Goal: Navigation & Orientation: Find specific page/section

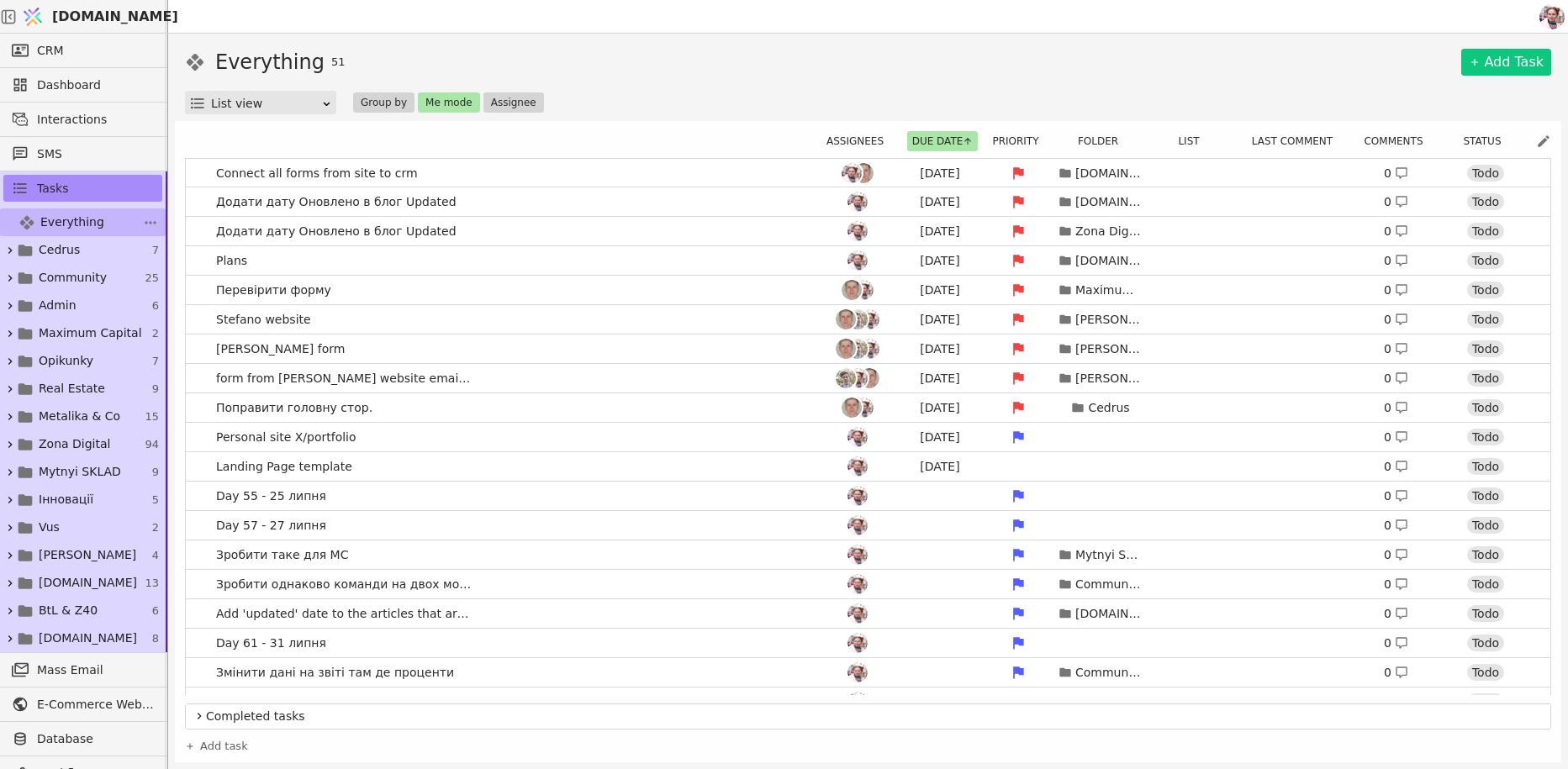
click at [110, 224] on link "Everything 238" at bounding box center [83, 223] width 165 height 28
click at [433, 96] on button "Me mode" at bounding box center [449, 101] width 62 height 20
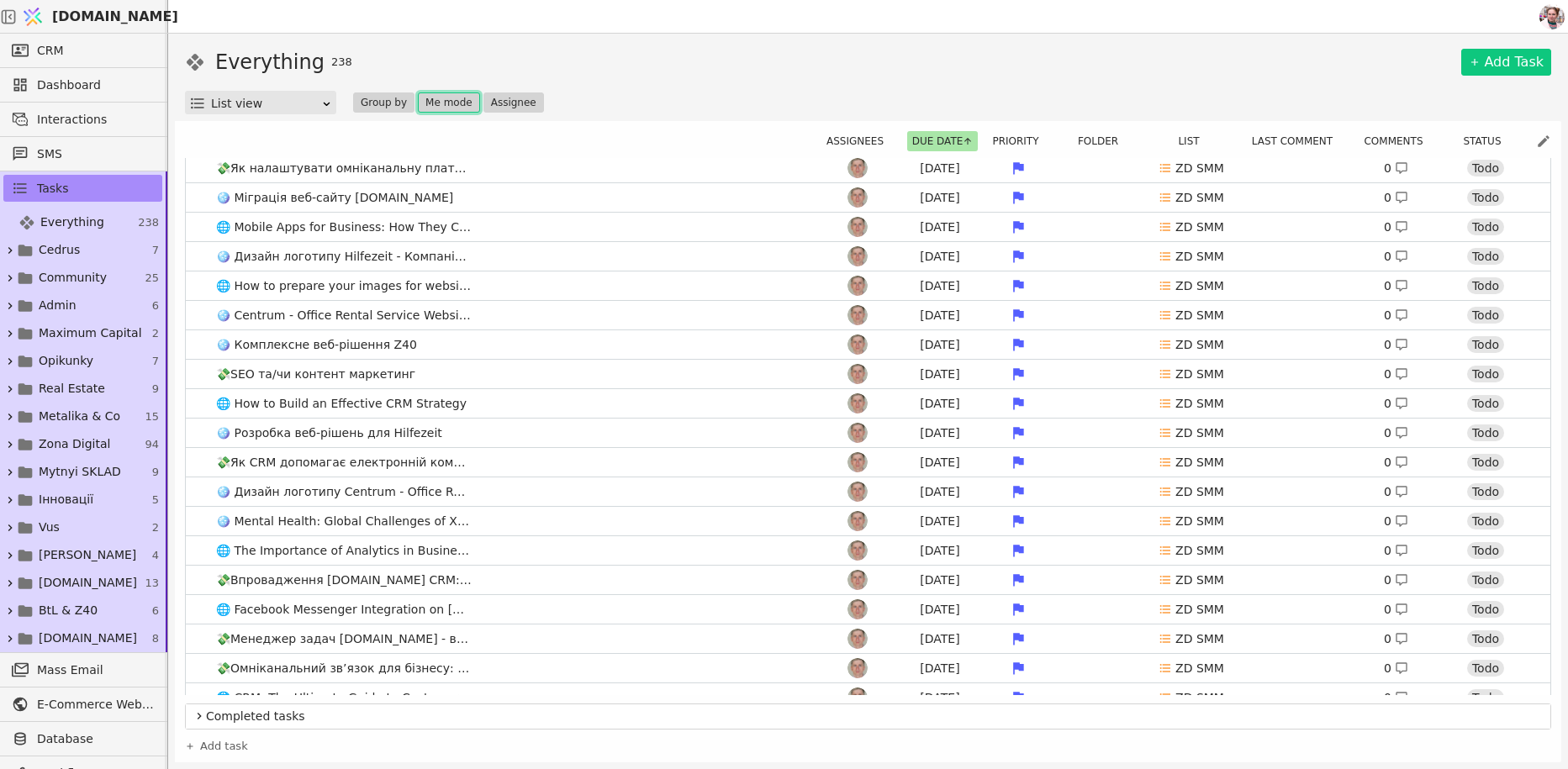
scroll to position [1081, 0]
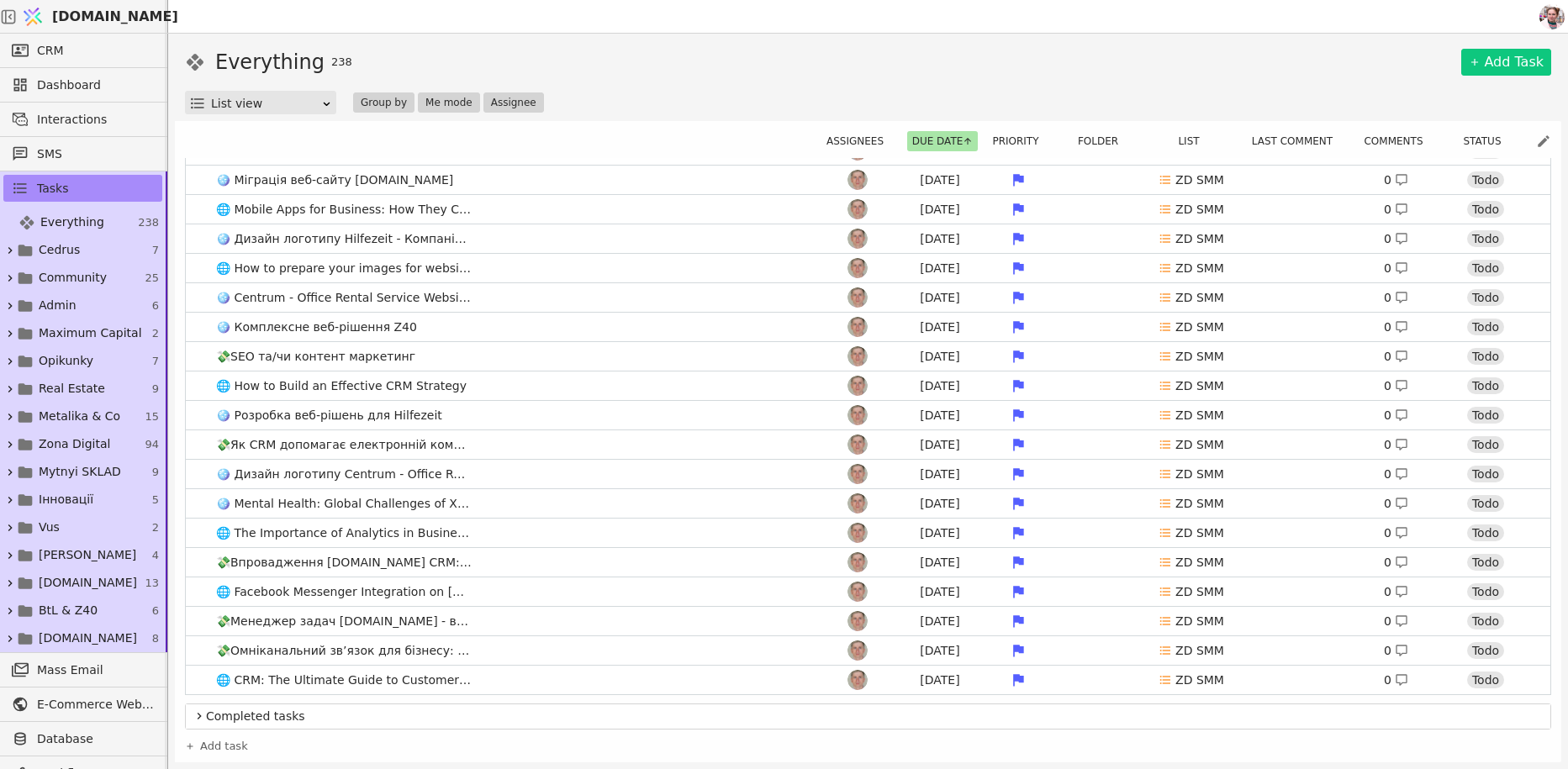
click at [243, 100] on div "List view" at bounding box center [266, 103] width 110 height 23
click at [251, 142] on div "Kanban view" at bounding box center [260, 152] width 146 height 25
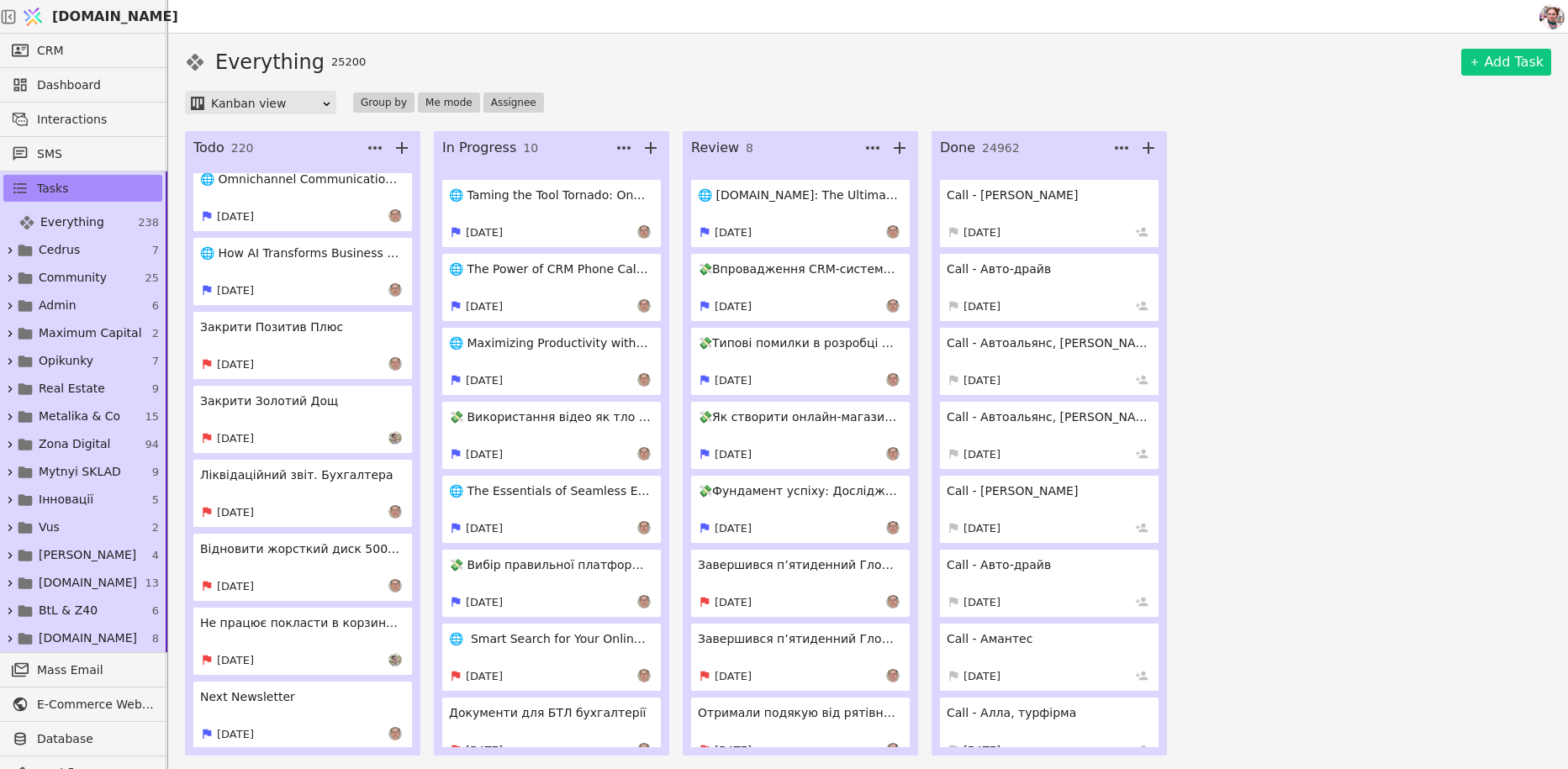
scroll to position [4197, 0]
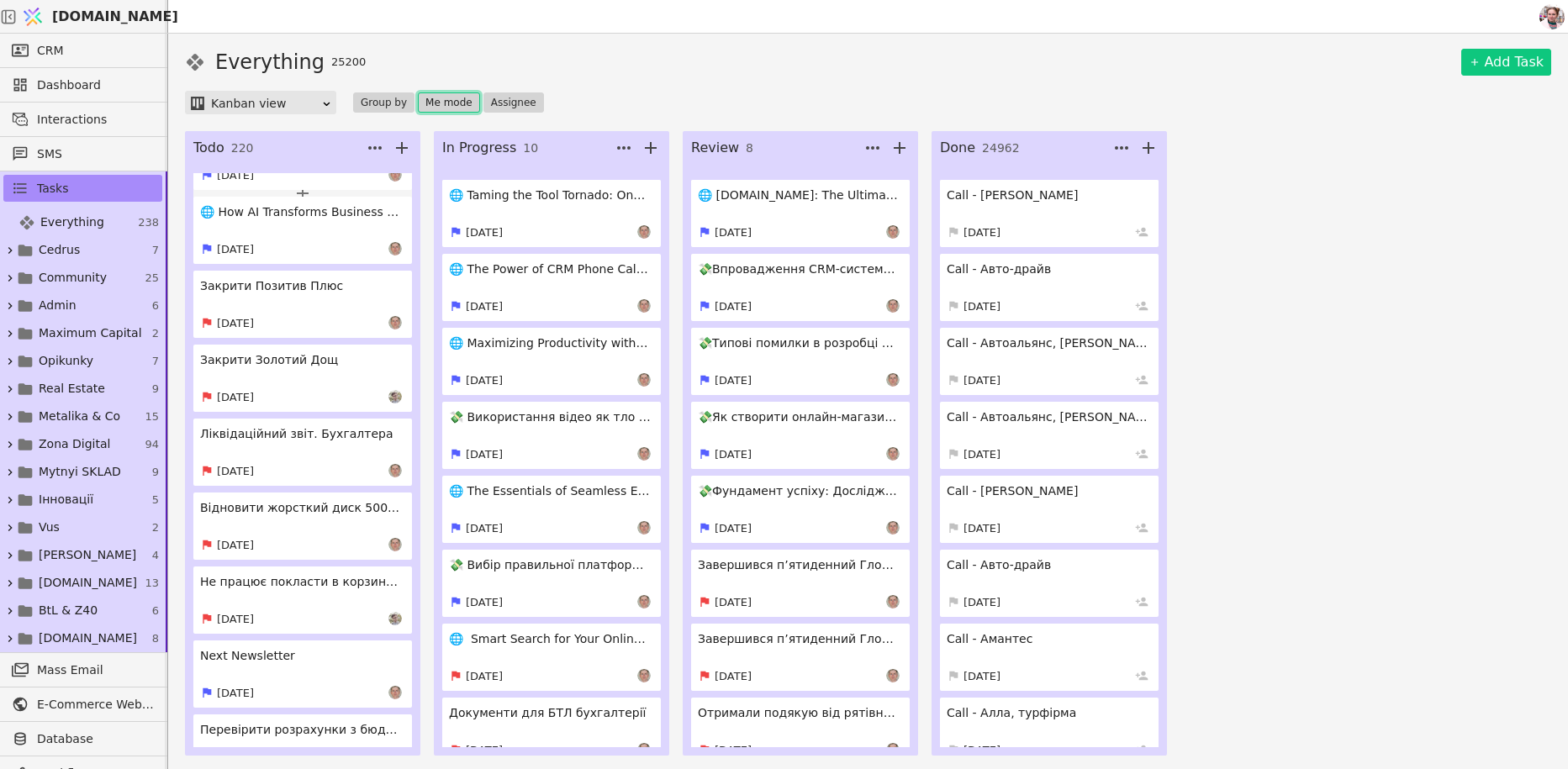
click at [444, 102] on button "Me mode" at bounding box center [449, 101] width 62 height 20
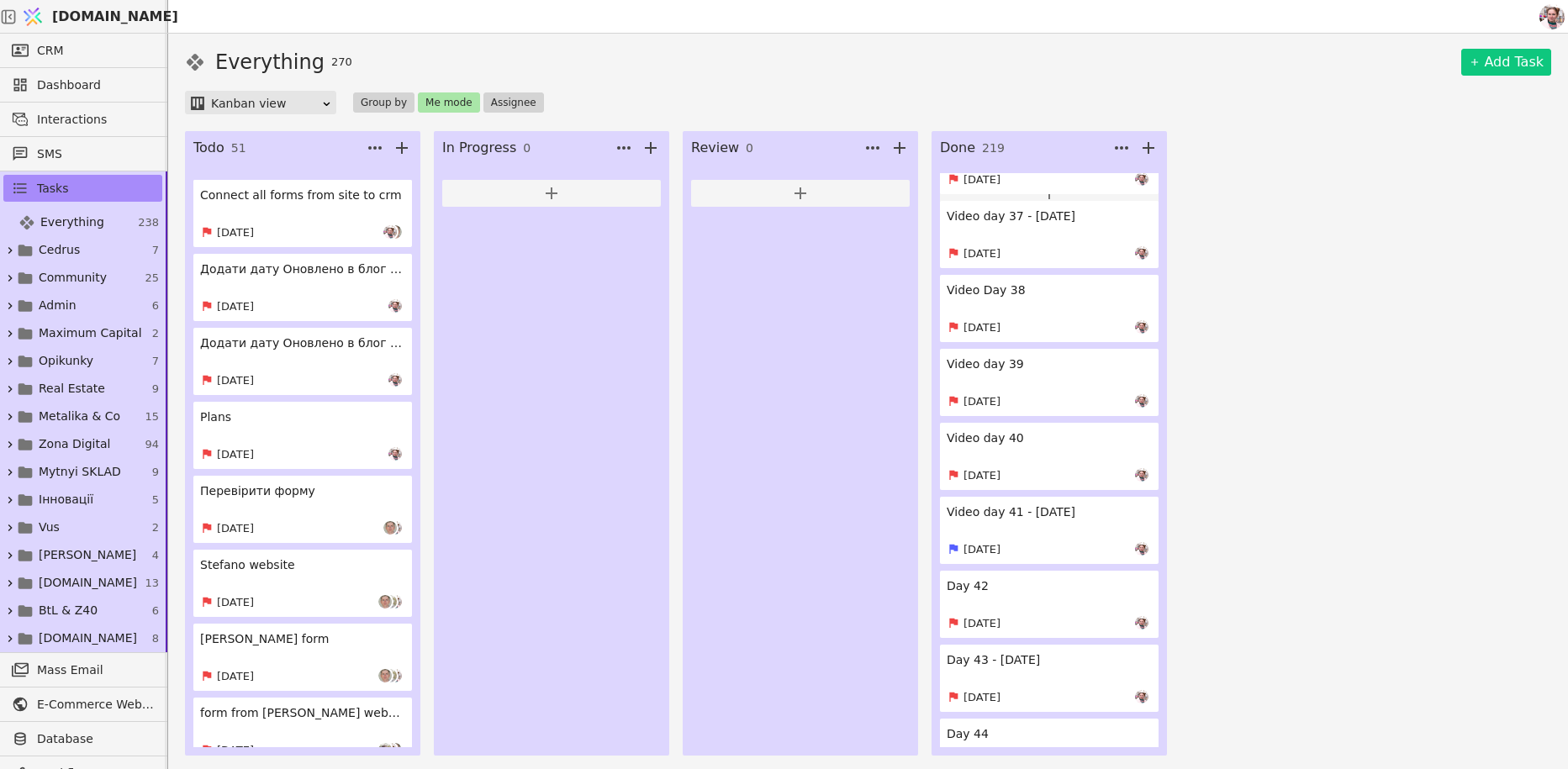
click at [288, 103] on div "Kanban view" at bounding box center [266, 103] width 110 height 23
click at [279, 135] on div "List view" at bounding box center [260, 127] width 146 height 25
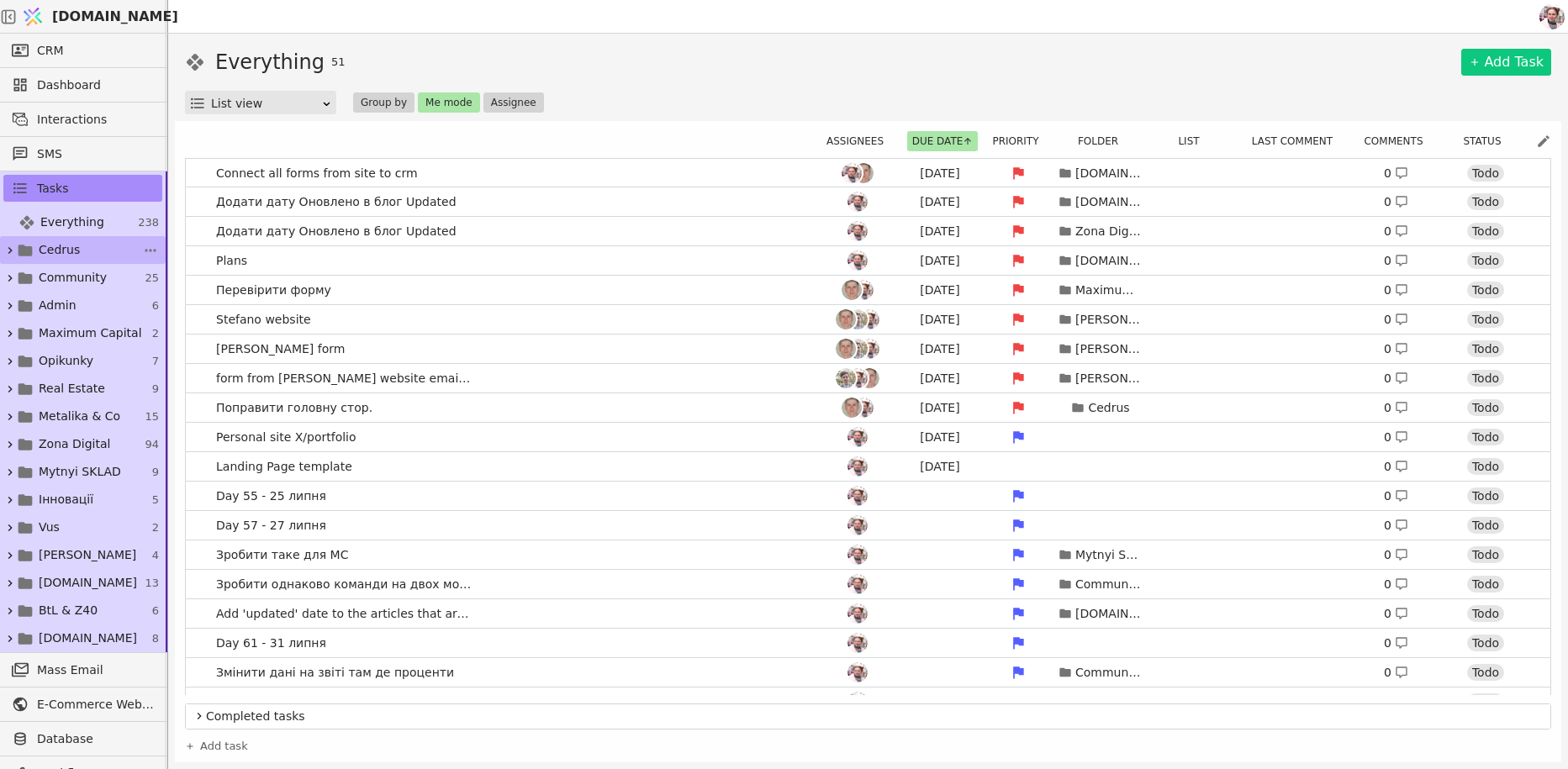
click at [58, 253] on span "Cedrus" at bounding box center [59, 250] width 41 height 18
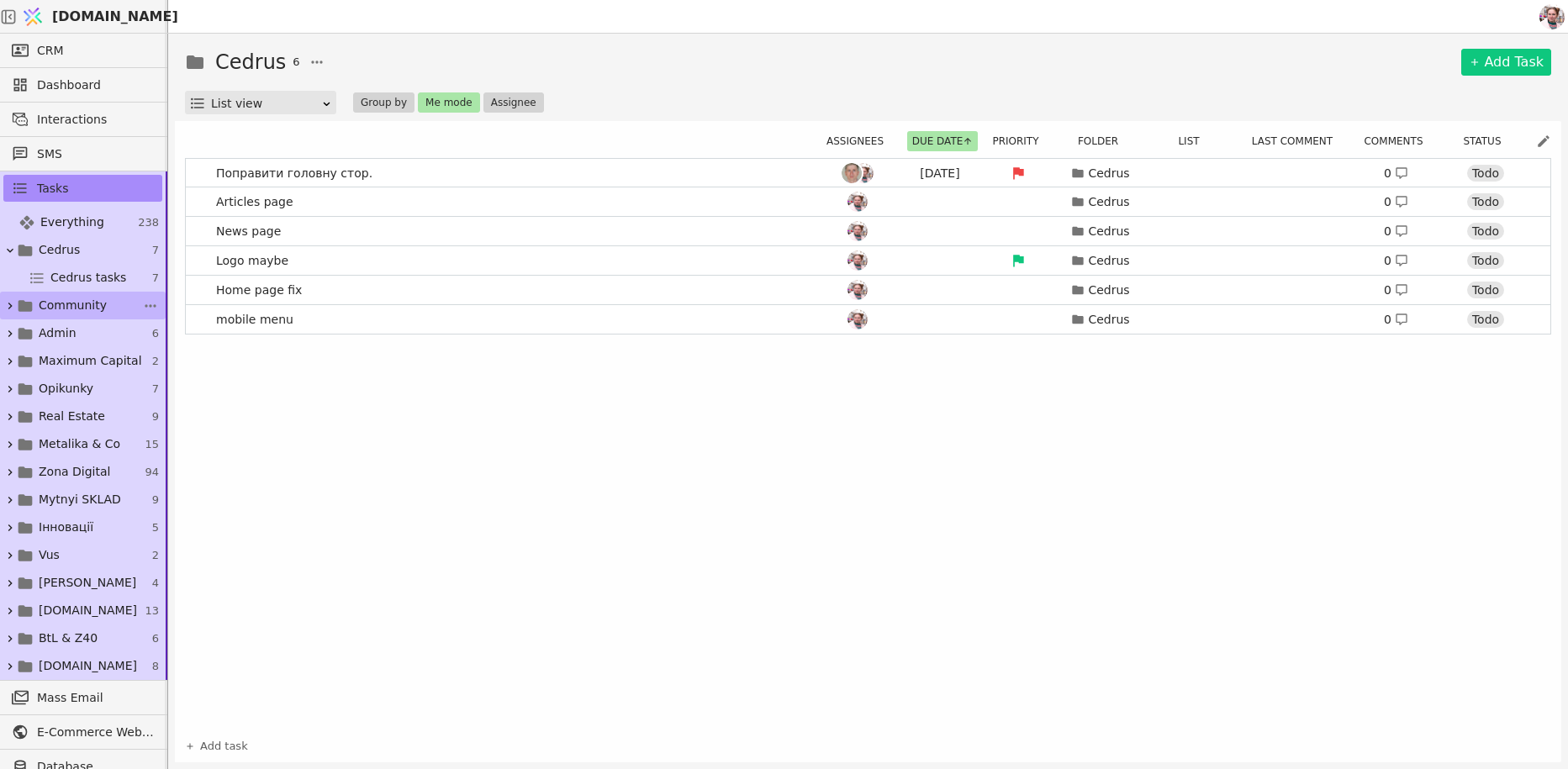
click at [60, 307] on span "Community" at bounding box center [72, 305] width 68 height 18
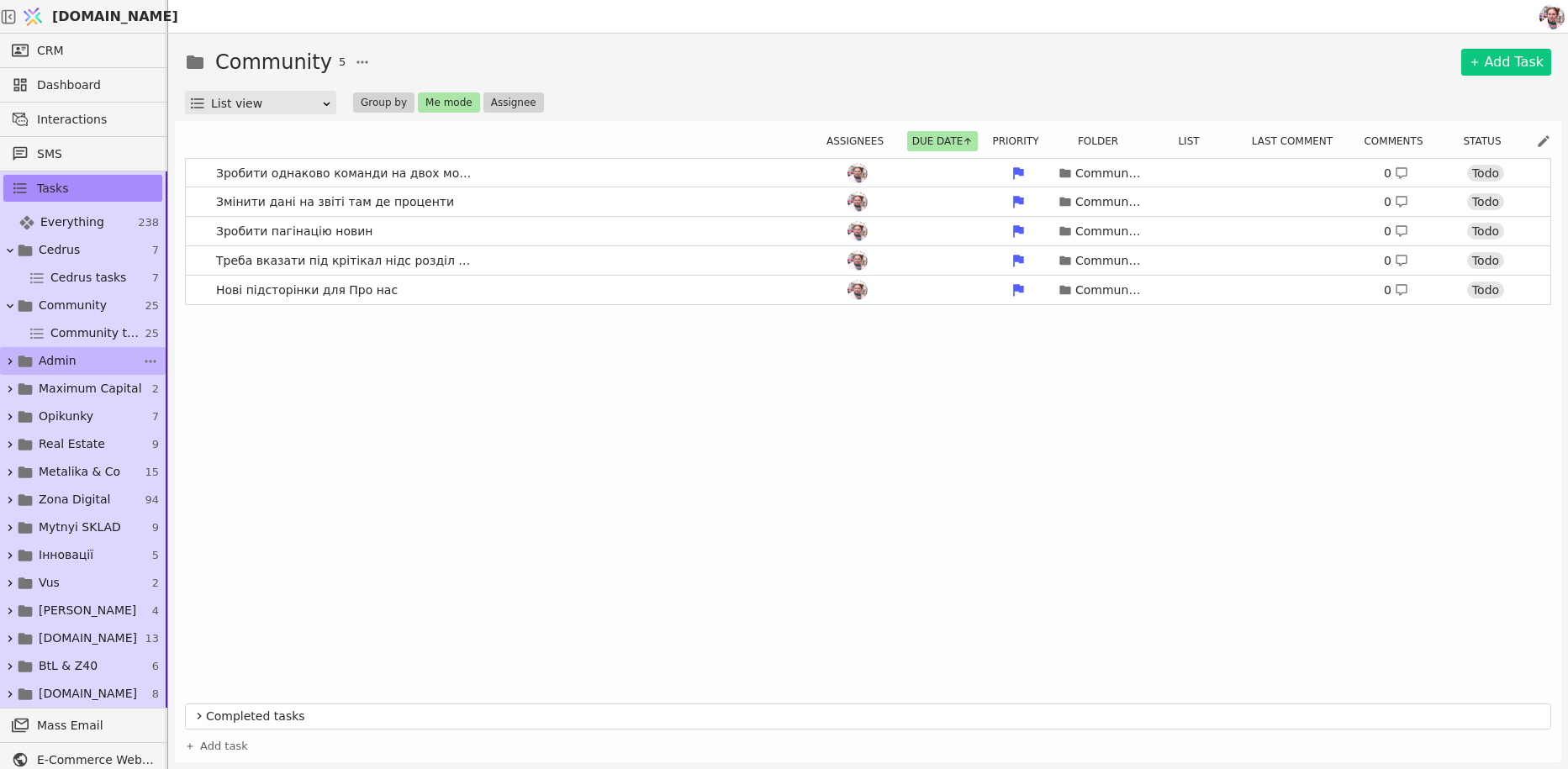
click at [55, 360] on span "Admin" at bounding box center [57, 361] width 38 height 18
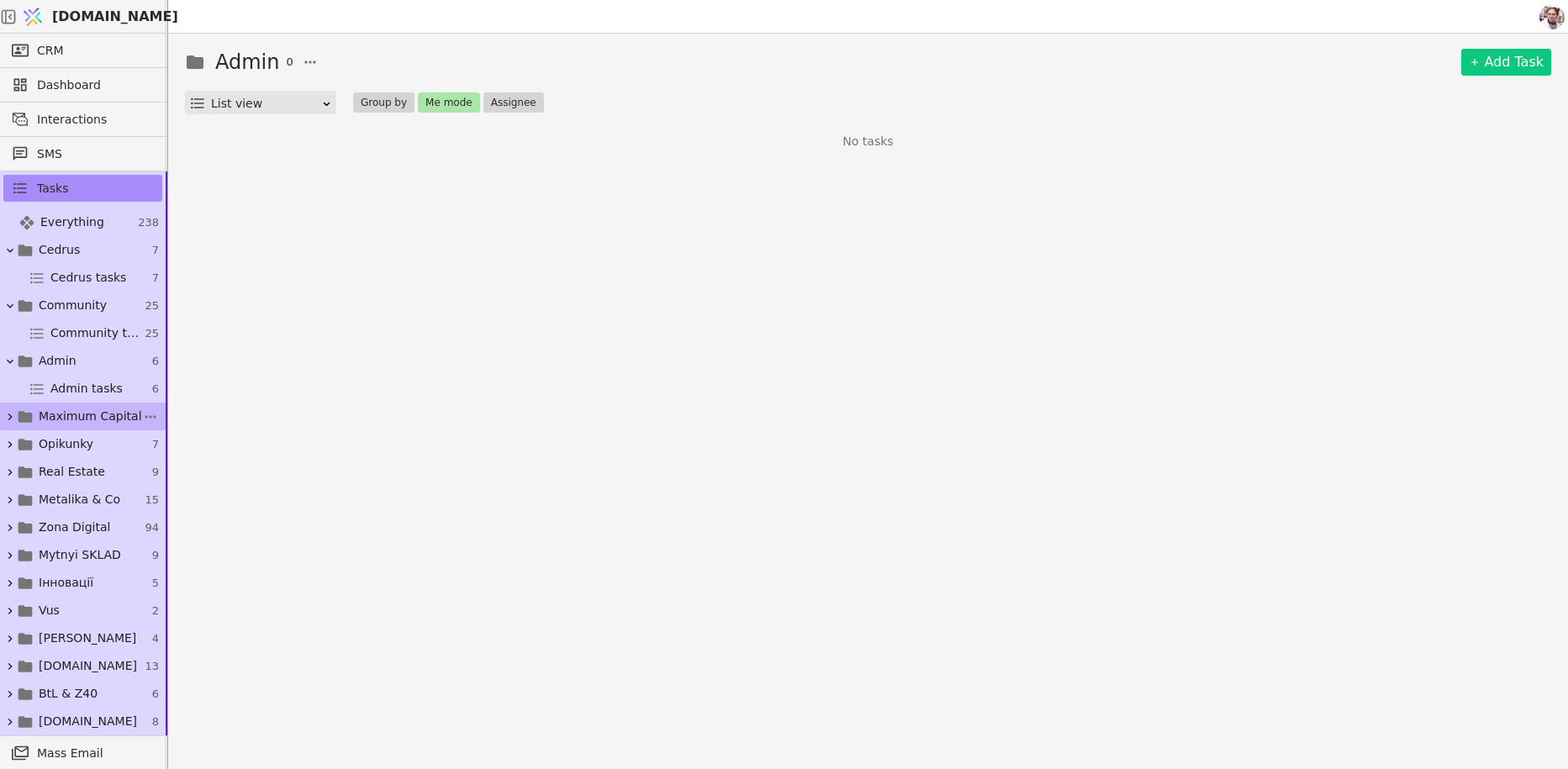
click at [55, 417] on span "Maximum Capital" at bounding box center [90, 416] width 103 height 18
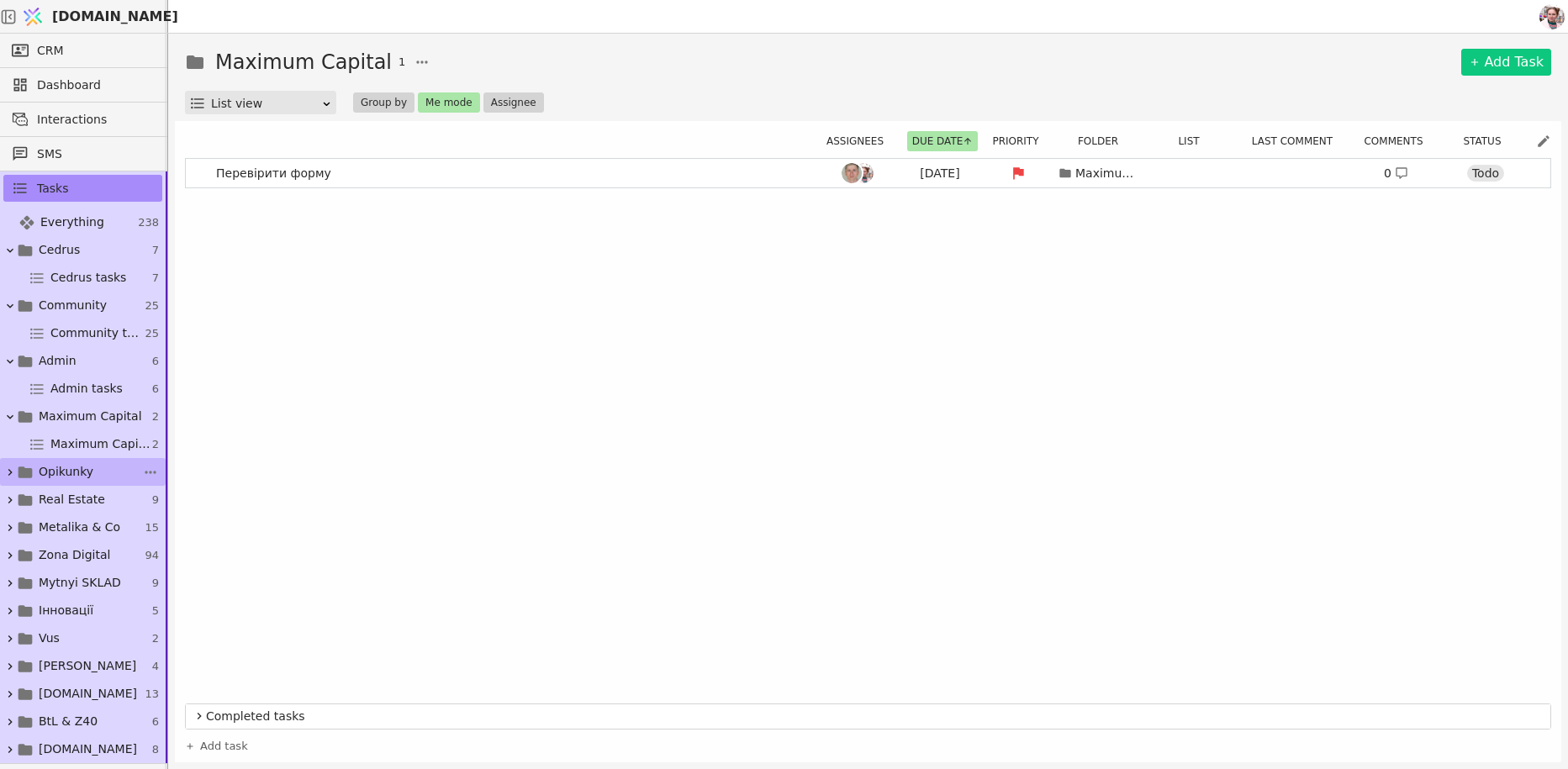
click at [54, 469] on span "Opikunky" at bounding box center [66, 471] width 54 height 18
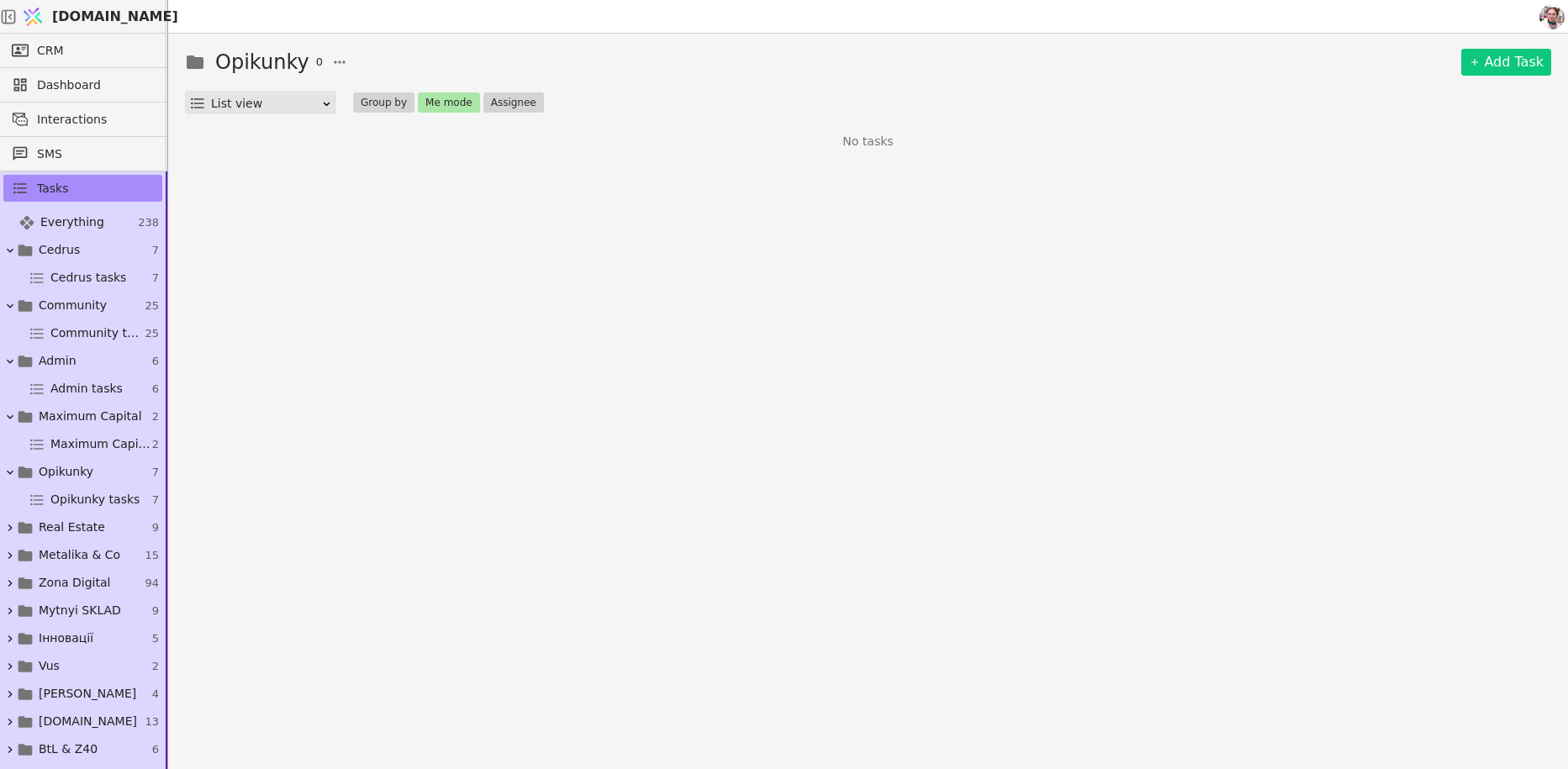
click at [45, 23] on img at bounding box center [32, 17] width 25 height 32
